Goal: Transaction & Acquisition: Purchase product/service

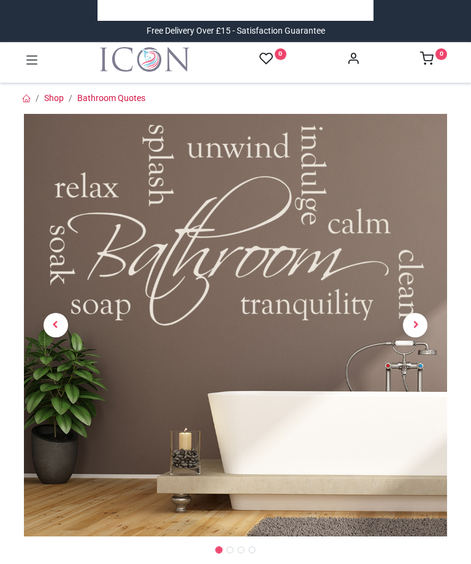
click at [417, 306] on link at bounding box center [416, 326] width 64 height 296
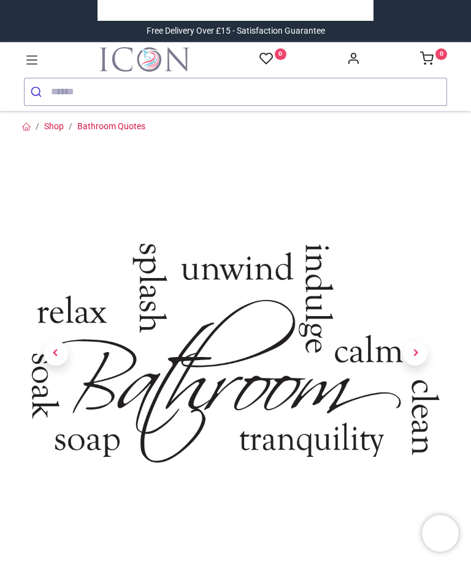
click at [436, 417] on link at bounding box center [416, 354] width 64 height 296
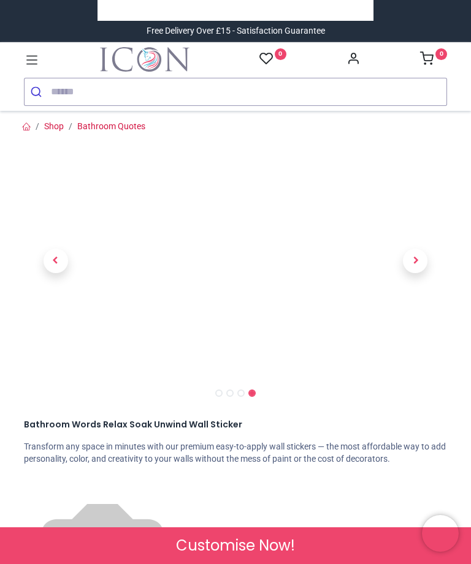
click at [427, 265] on link at bounding box center [416, 261] width 64 height 167
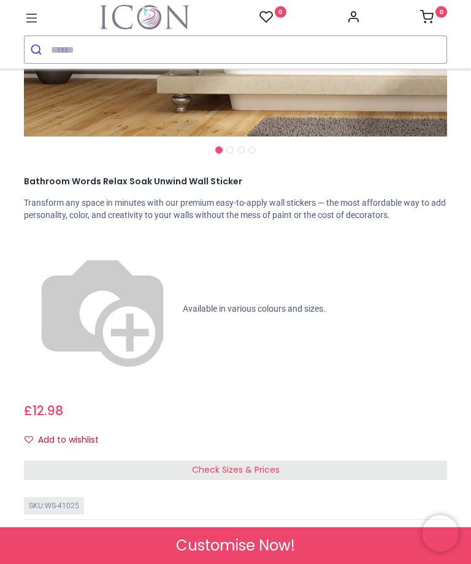
scroll to position [381, 0]
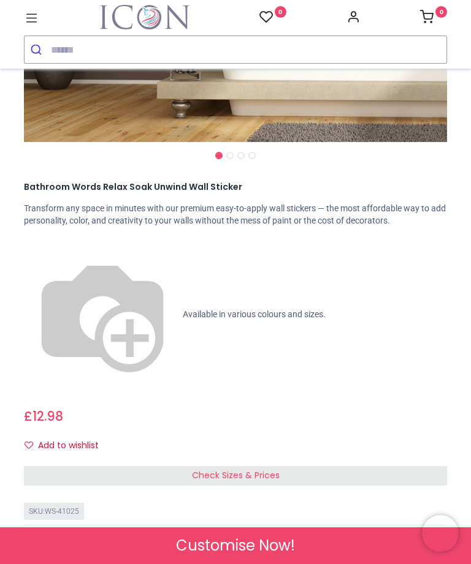
click at [265, 469] on span "Check Sizes & Prices" at bounding box center [236, 475] width 88 height 12
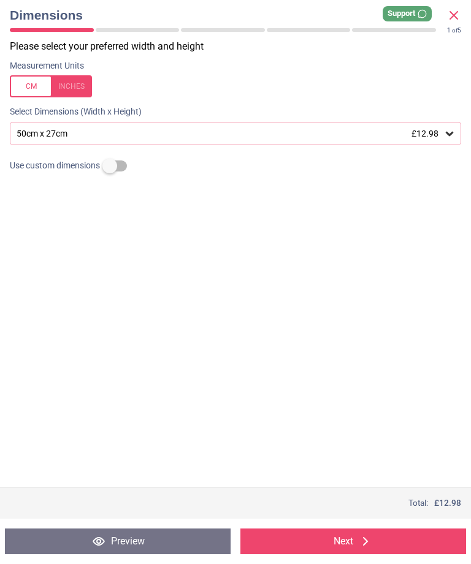
click at [433, 123] on div "50cm x 27cm £12.98" at bounding box center [235, 133] width 451 height 23
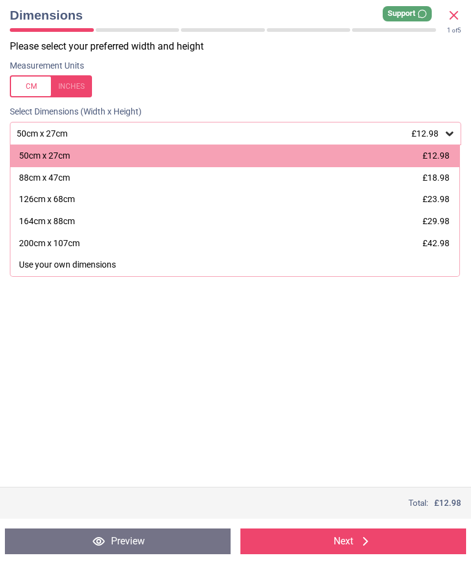
click at [77, 154] on div "50cm x 27cm £12.98" at bounding box center [234, 156] width 449 height 22
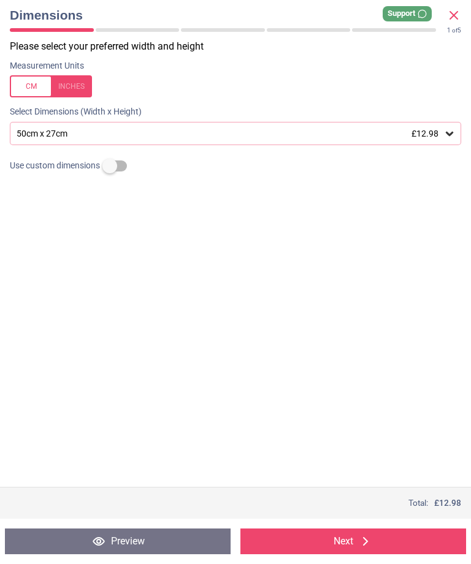
click at [336, 541] on button "Next" at bounding box center [352, 542] width 225 height 26
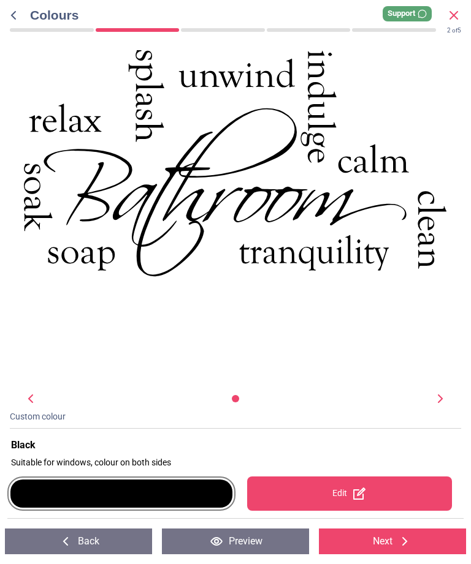
click at [181, 491] on div at bounding box center [121, 494] width 222 height 28
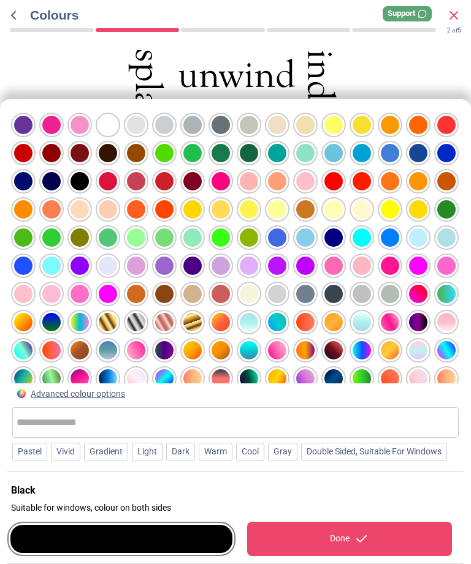
click at [258, 285] on div at bounding box center [249, 294] width 18 height 18
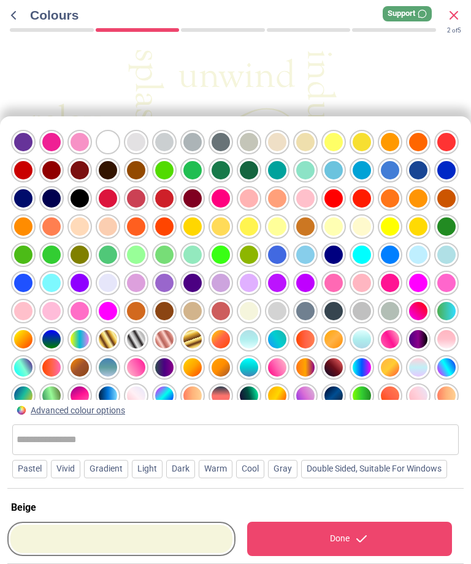
click at [376, 62] on div "WS-41025 Created with Snap null" at bounding box center [234, 163] width 423 height 227
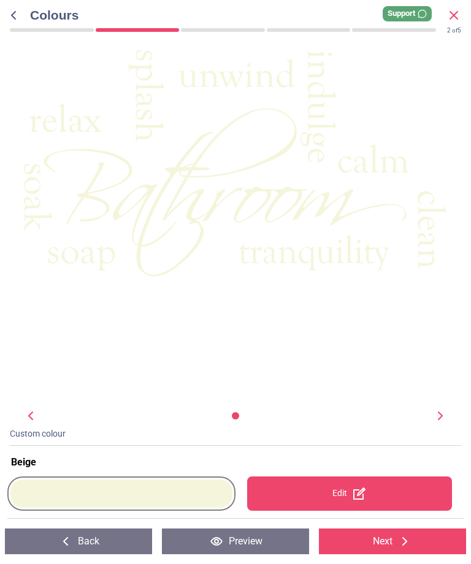
click at [456, 15] on icon at bounding box center [453, 15] width 15 height 15
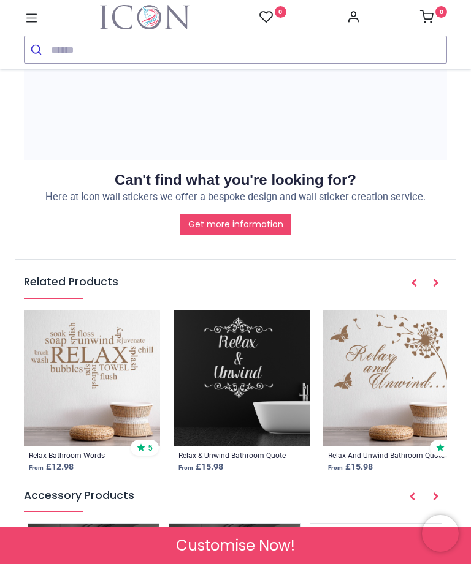
scroll to position [1780, 0]
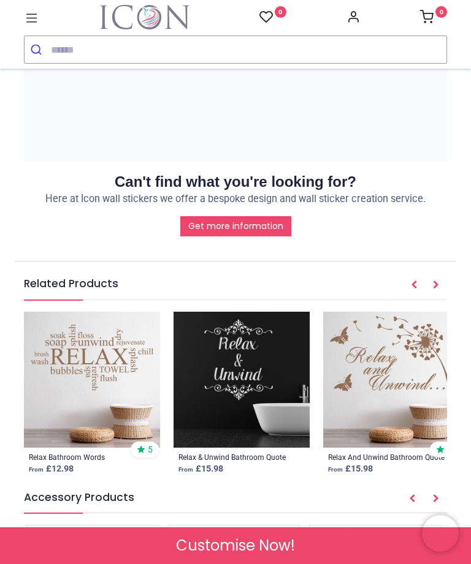
click at [113, 312] on img at bounding box center [92, 380] width 136 height 136
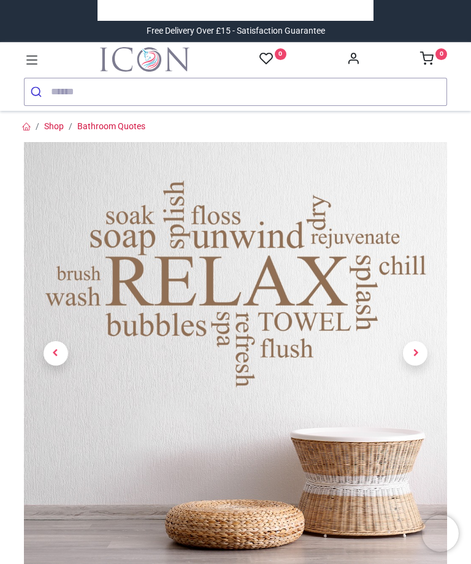
scroll to position [546, 0]
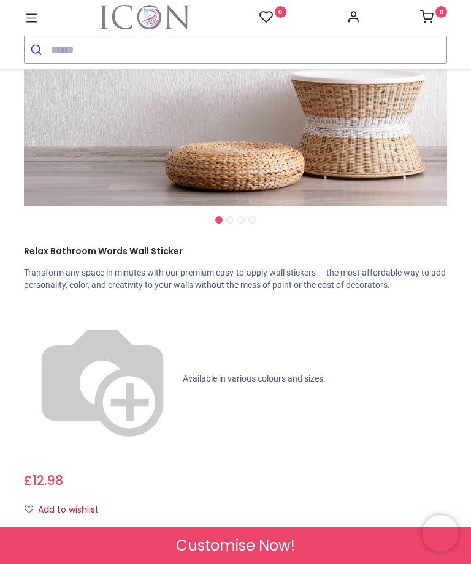
click at [251, 534] on span "Check Sizes & Prices" at bounding box center [236, 540] width 88 height 12
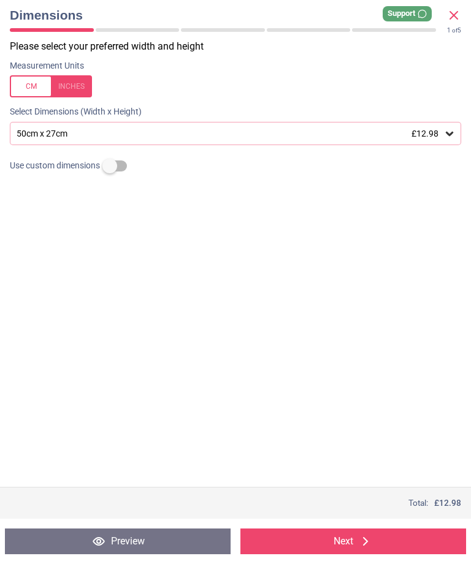
click at [423, 134] on span "£12.98" at bounding box center [424, 134] width 27 height 10
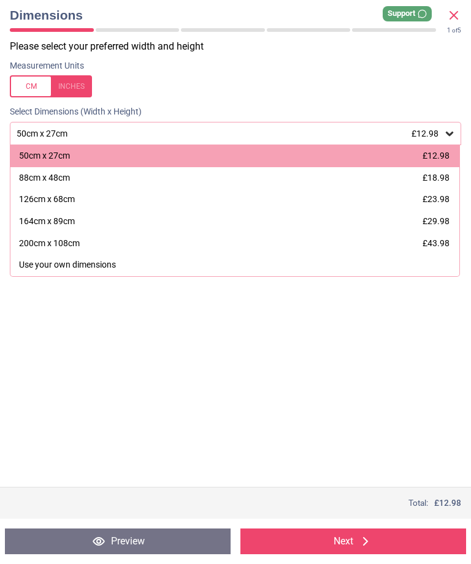
click at [62, 238] on div "200cm x 108cm" at bounding box center [49, 244] width 61 height 12
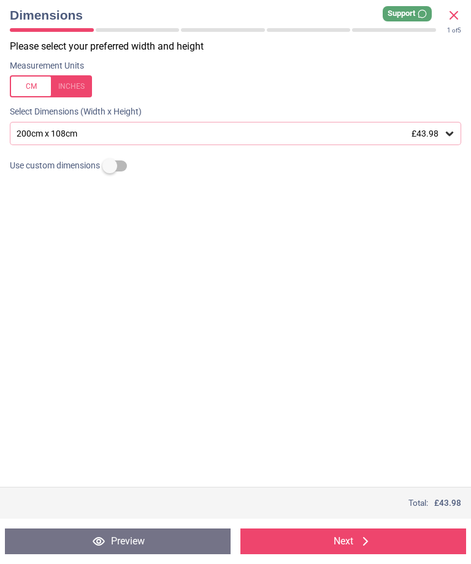
click at [346, 553] on button "Next" at bounding box center [352, 542] width 225 height 26
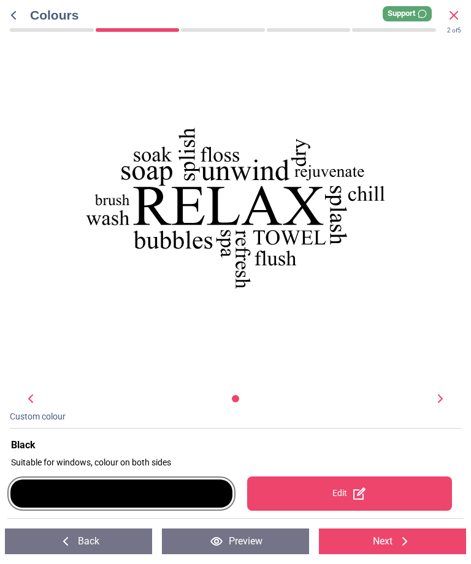
click at [184, 493] on div at bounding box center [121, 494] width 222 height 28
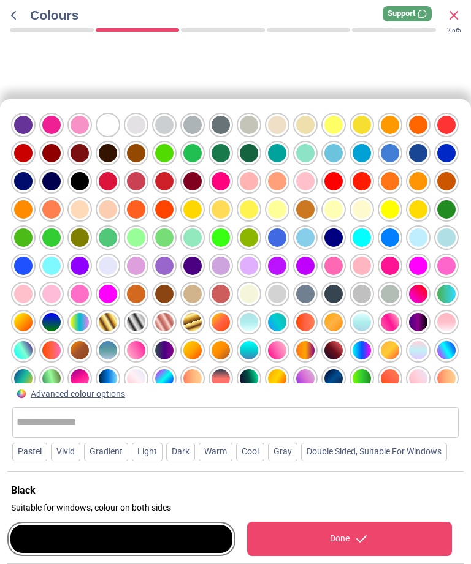
click at [421, 341] on div at bounding box center [418, 350] width 18 height 18
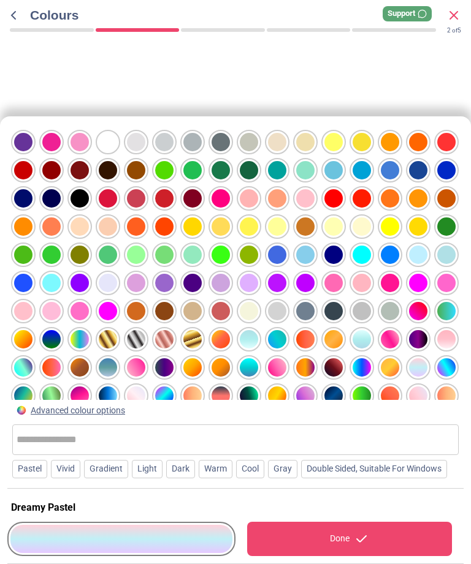
click at [245, 302] on div at bounding box center [249, 311] width 18 height 18
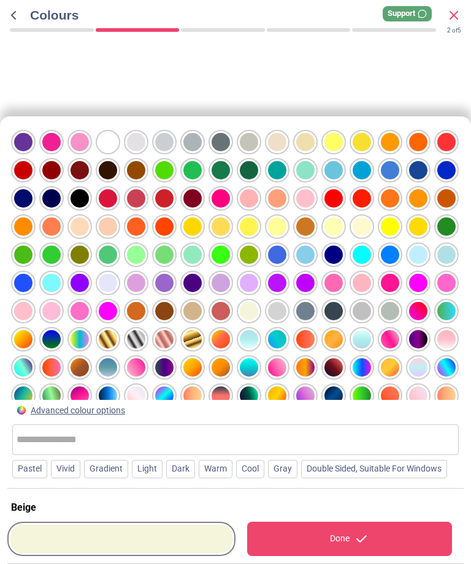
click at [218, 460] on div "Warm" at bounding box center [216, 469] width 34 height 18
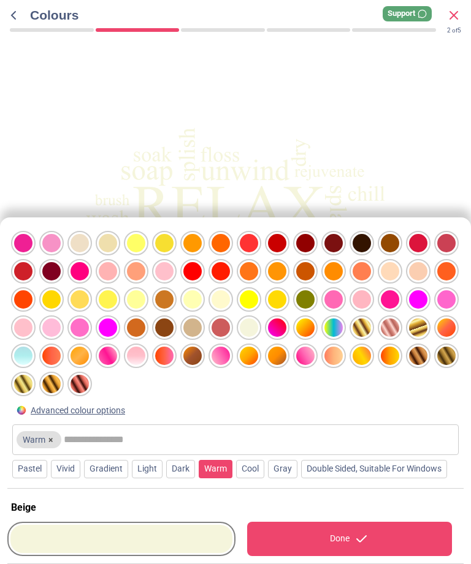
click at [251, 460] on div "Cool" at bounding box center [250, 469] width 28 height 18
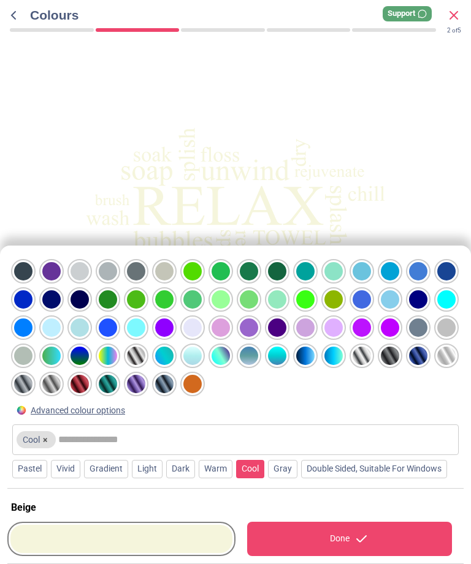
click at [31, 460] on div "Pastel" at bounding box center [29, 469] width 35 height 18
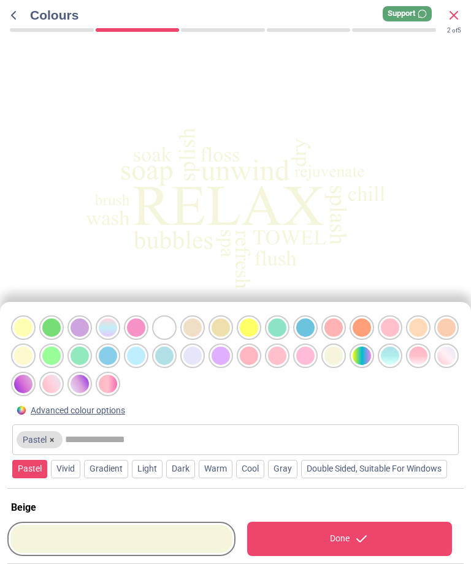
click at [223, 319] on div at bounding box center [220, 328] width 18 height 18
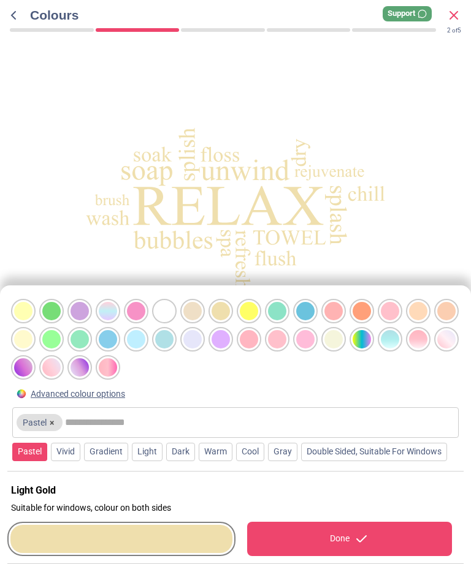
click at [194, 302] on div at bounding box center [192, 311] width 18 height 18
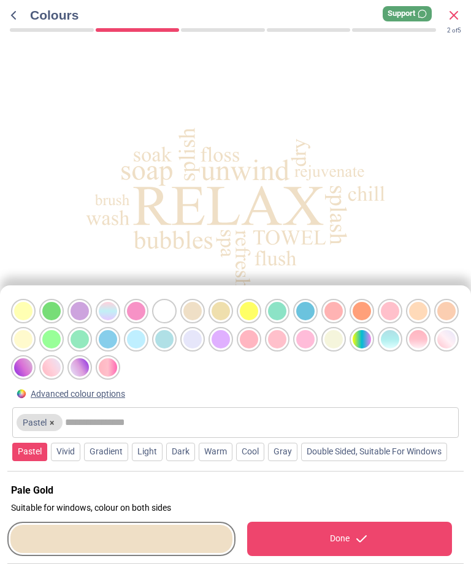
click at [417, 302] on div at bounding box center [418, 311] width 18 height 18
